Goal: Check status: Check status

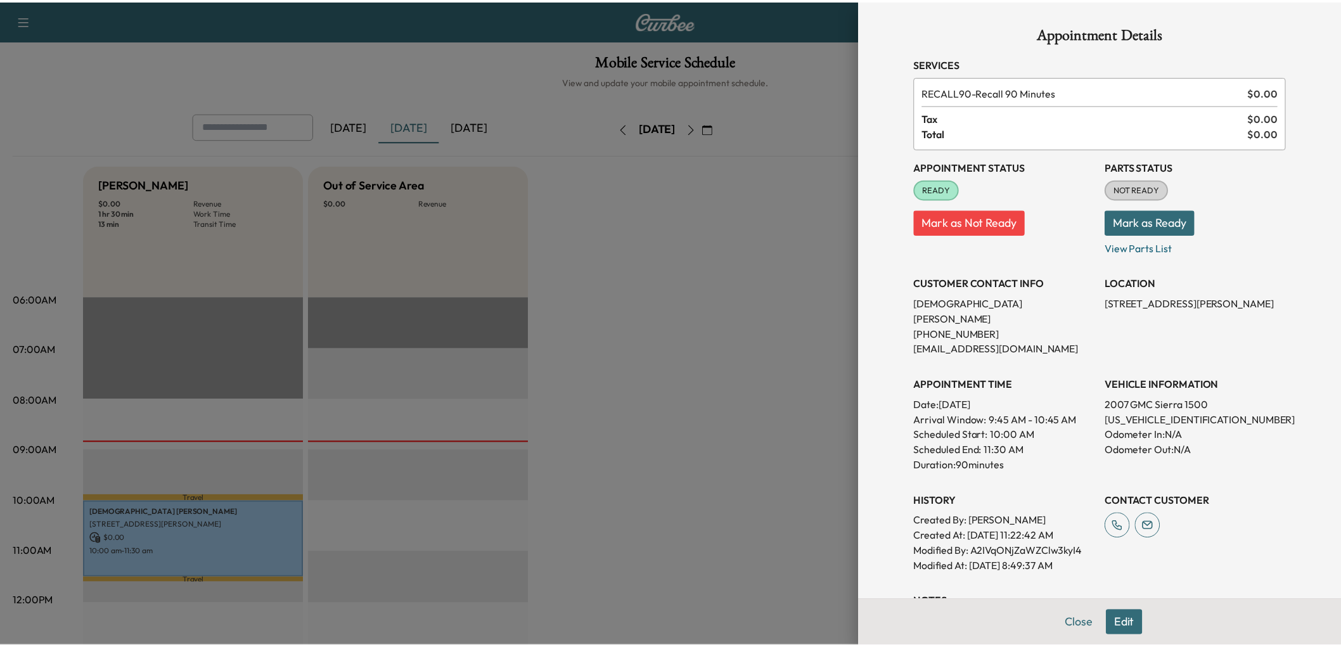
scroll to position [435, 0]
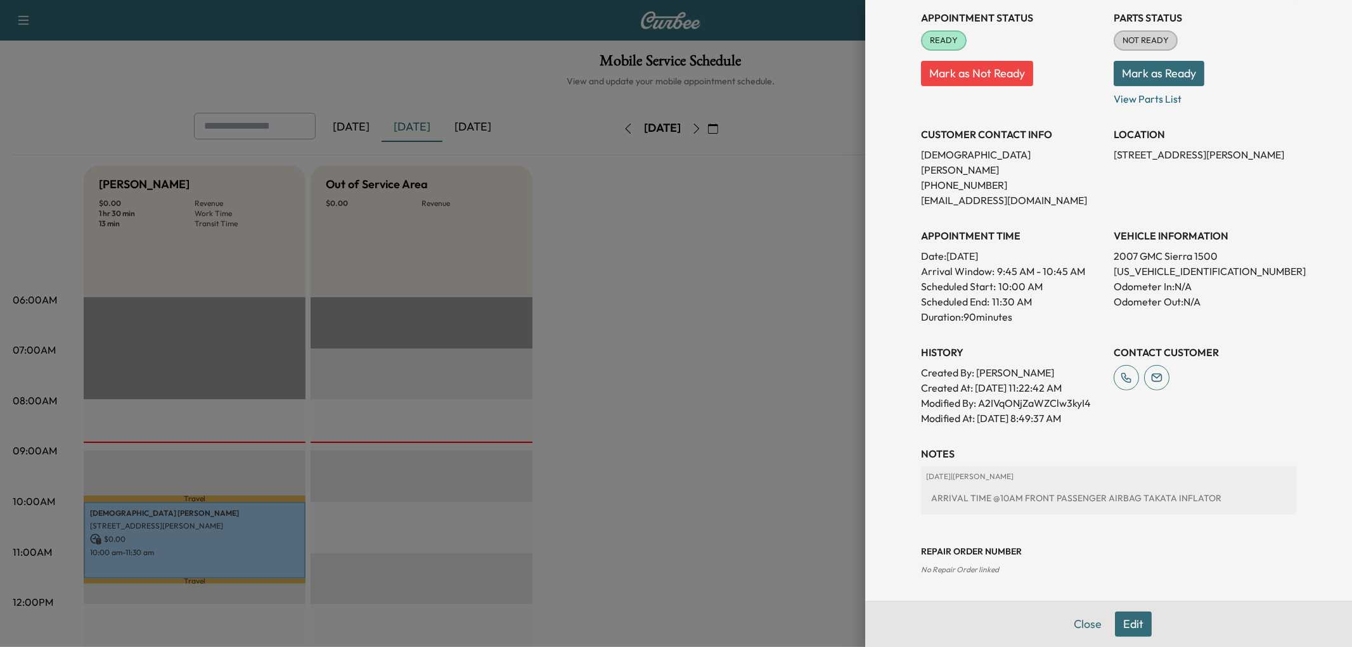
drag, startPoint x: 654, startPoint y: 304, endPoint x: 638, endPoint y: 303, distance: 15.9
click at [645, 304] on div at bounding box center [676, 323] width 1352 height 647
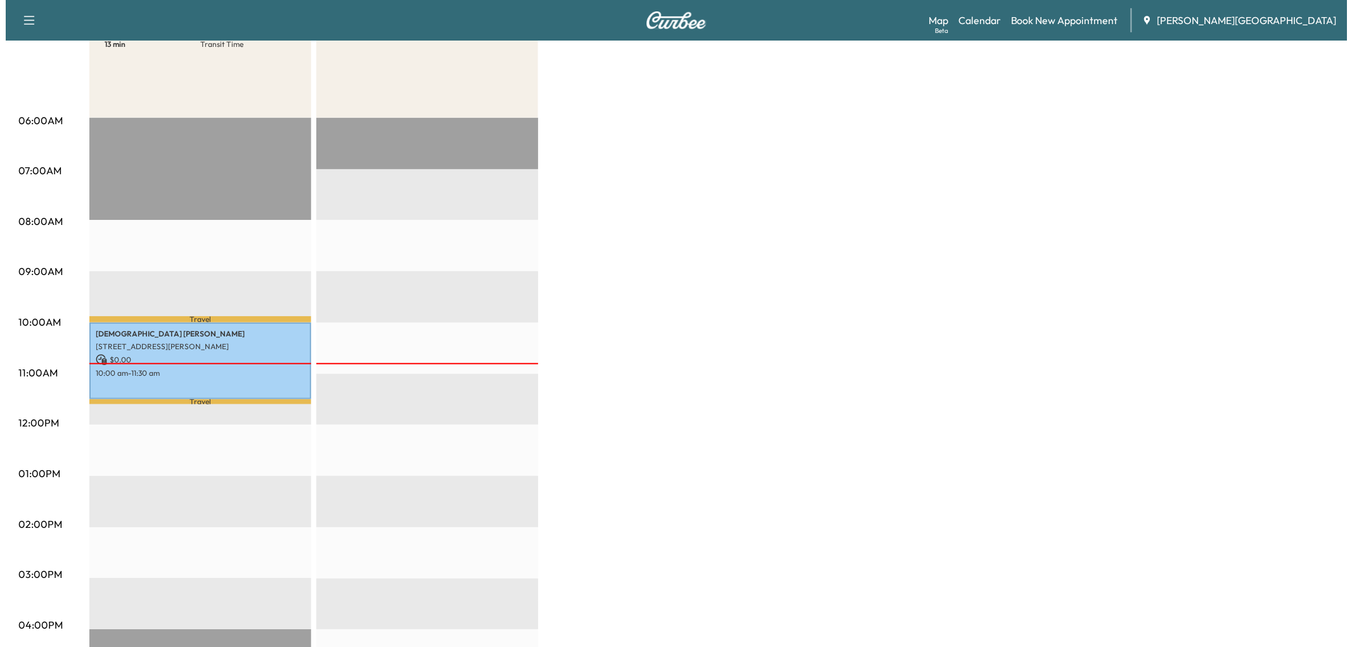
scroll to position [0, 0]
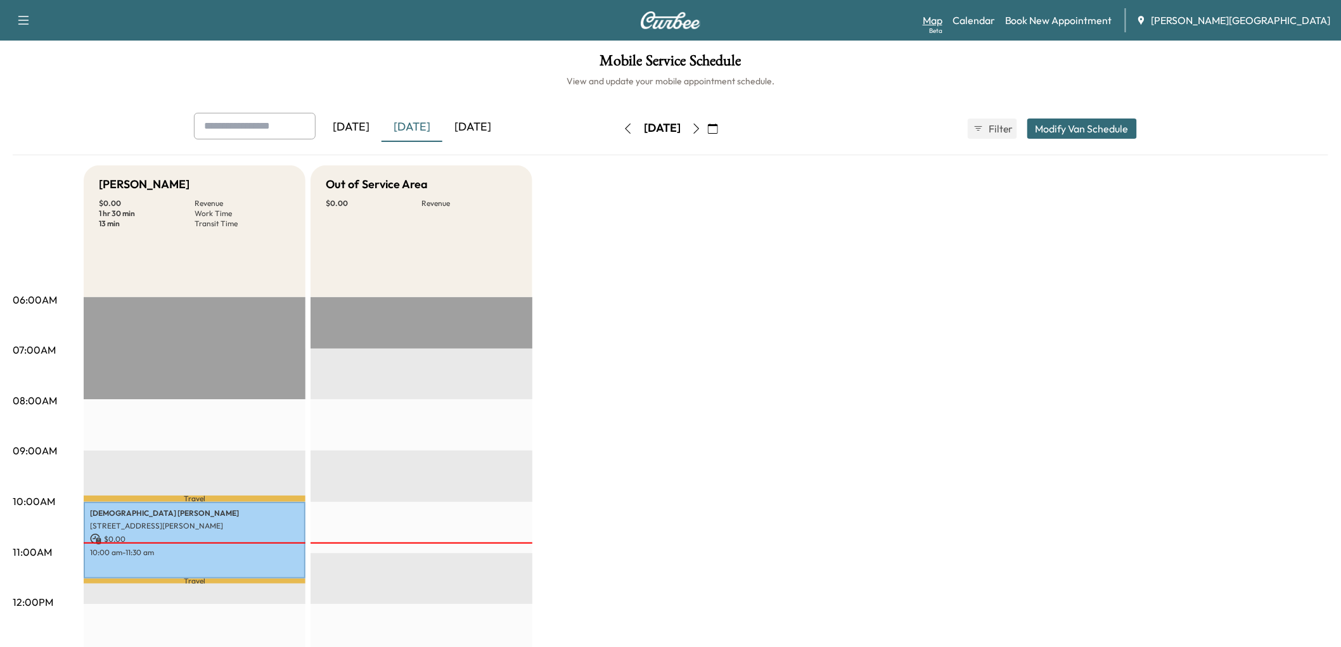
click at [943, 18] on link "Map Beta" at bounding box center [933, 20] width 20 height 15
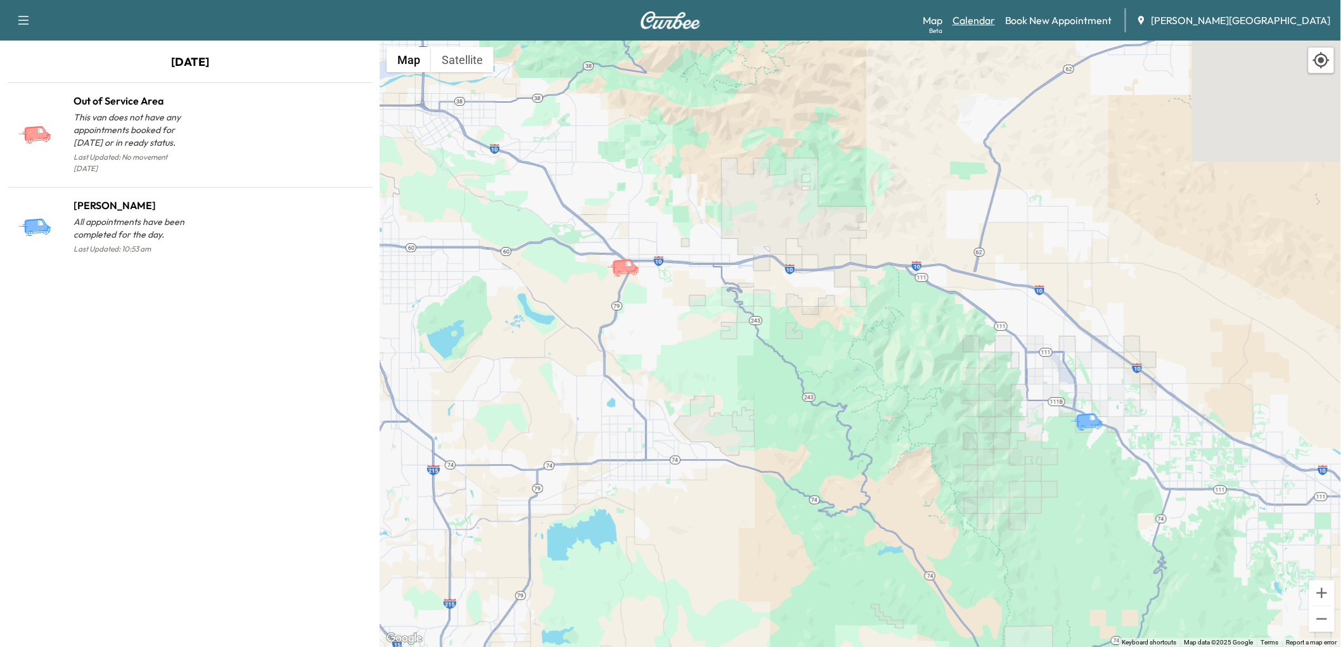
click at [995, 28] on link "Calendar" at bounding box center [974, 20] width 42 height 15
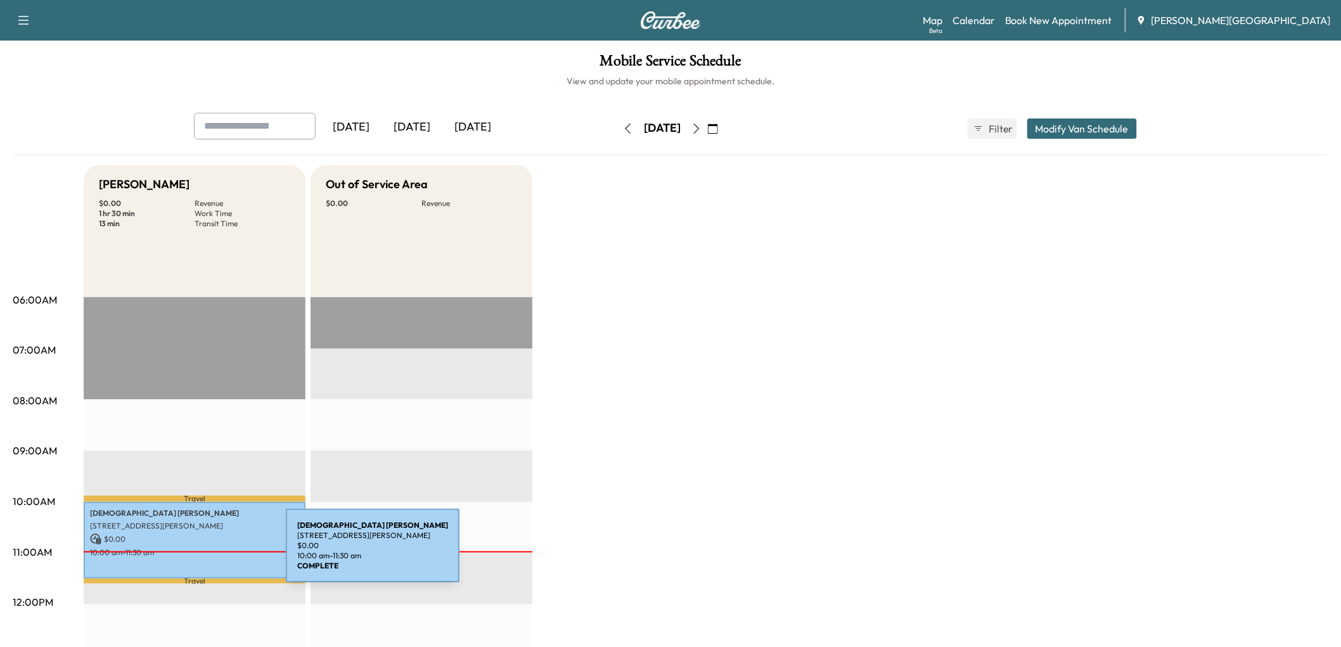
click at [191, 553] on div "[PERSON_NAME] 34560 [PERSON_NAME][GEOGRAPHIC_DATA], [GEOGRAPHIC_DATA] $ 0.00 10…" at bounding box center [195, 540] width 222 height 77
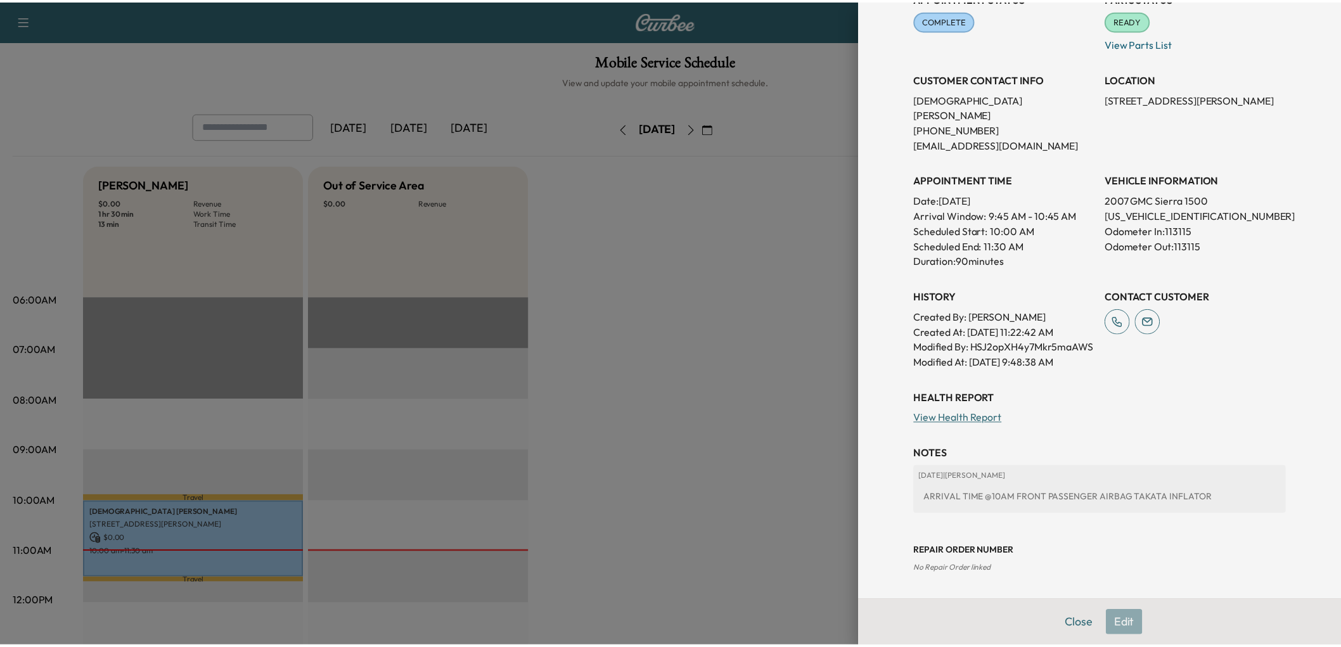
scroll to position [460, 0]
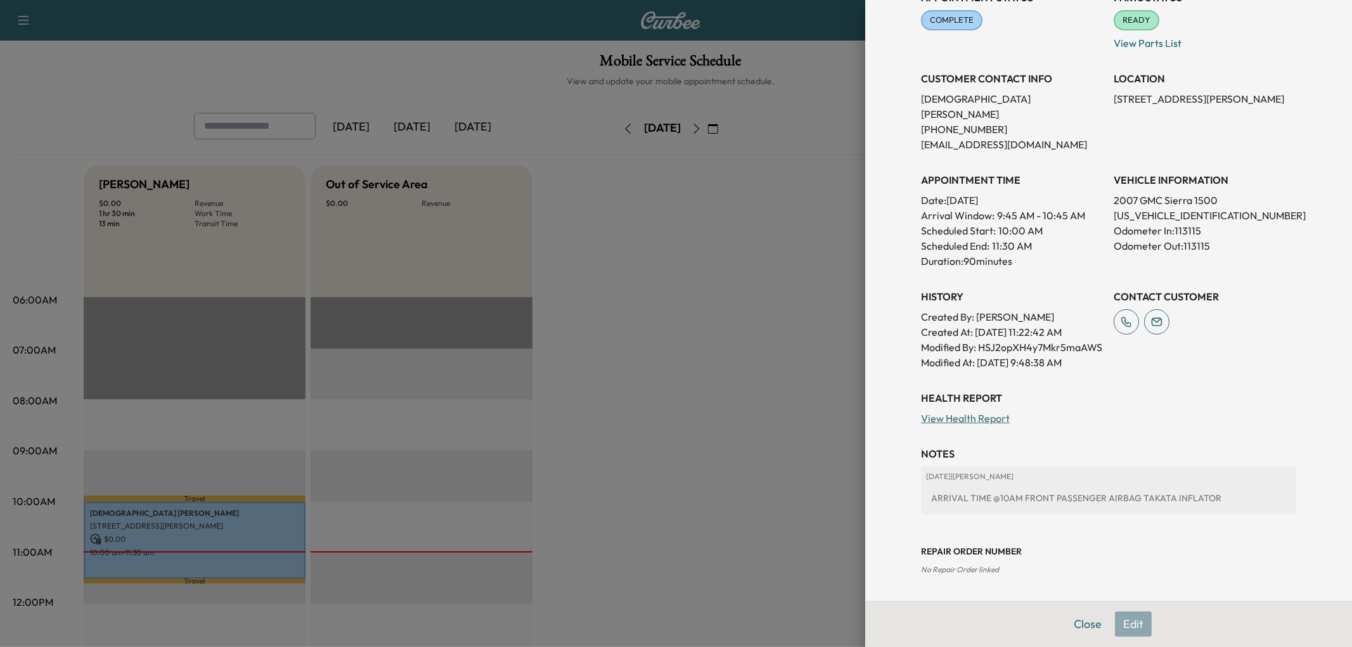
click at [721, 334] on div at bounding box center [676, 323] width 1352 height 647
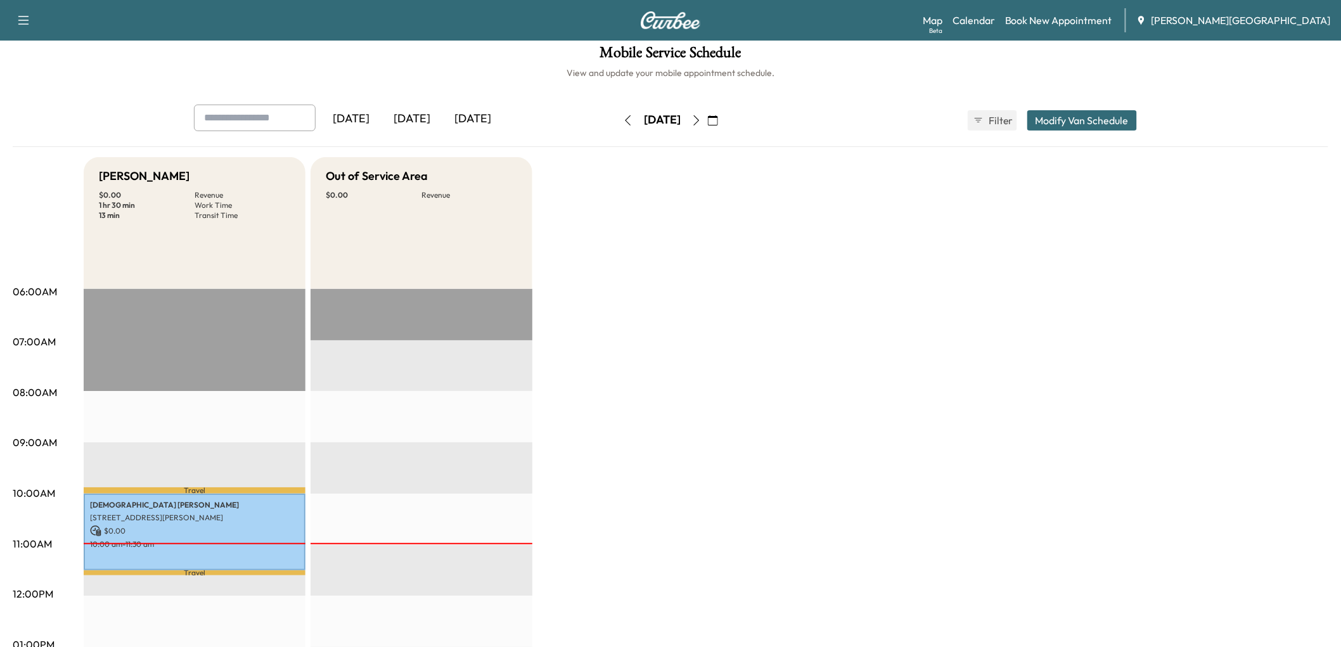
scroll to position [0, 0]
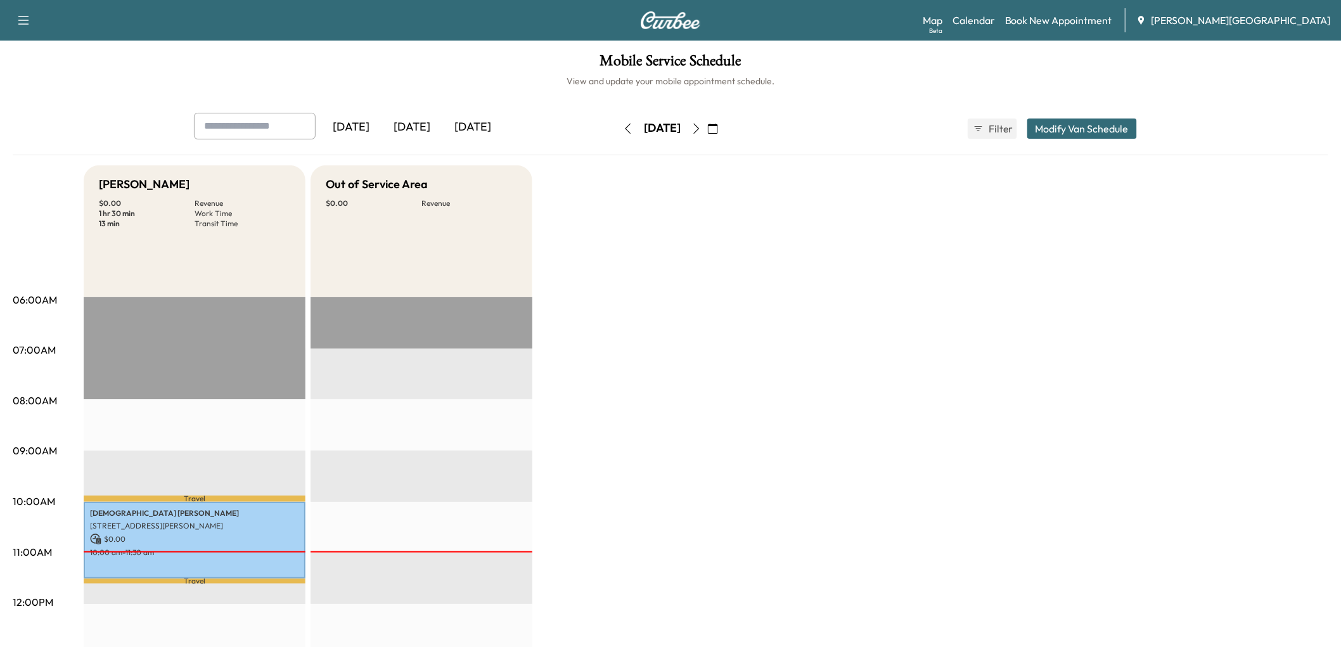
click at [503, 142] on div "[DATE]" at bounding box center [472, 127] width 61 height 29
